Goal: Check status: Check status

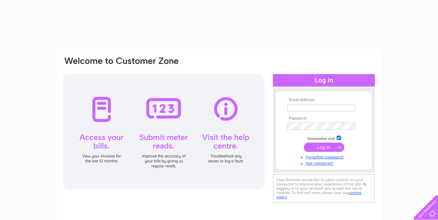
click at [310, 112] on td at bounding box center [324, 107] width 76 height 11
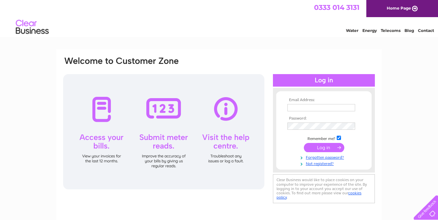
click at [309, 108] on input "text" at bounding box center [322, 107] width 68 height 7
type input "sales@underdogpets.com"
click at [304, 143] on input "submit" at bounding box center [324, 147] width 40 height 9
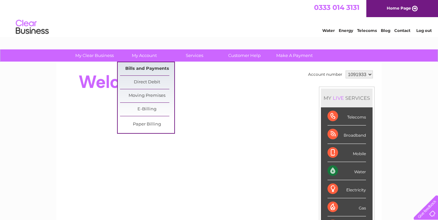
click at [149, 68] on link "Bills and Payments" at bounding box center [147, 68] width 54 height 13
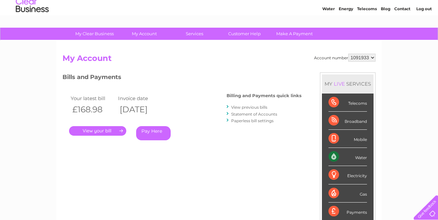
scroll to position [28, 0]
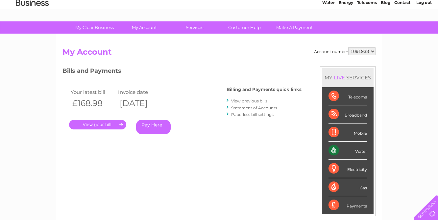
click at [249, 100] on link "View previous bills" at bounding box center [249, 100] width 36 height 5
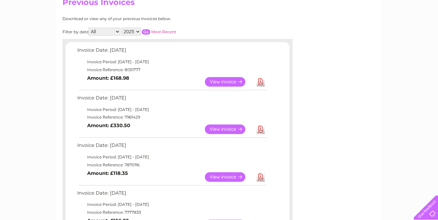
scroll to position [101, 0]
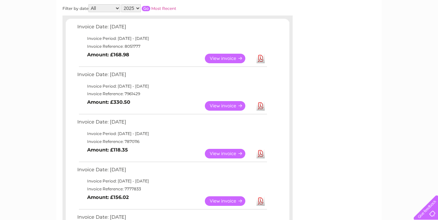
click at [232, 105] on link "View" at bounding box center [229, 106] width 48 height 10
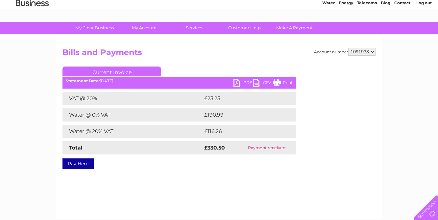
scroll to position [34, 0]
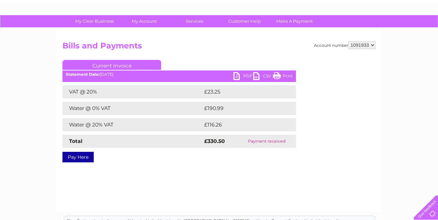
click at [286, 76] on link "Print" at bounding box center [283, 77] width 20 height 10
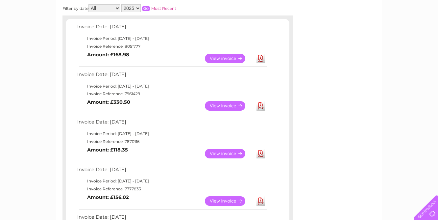
click at [241, 154] on link "View" at bounding box center [229, 154] width 48 height 10
